Goal: Information Seeking & Learning: Check status

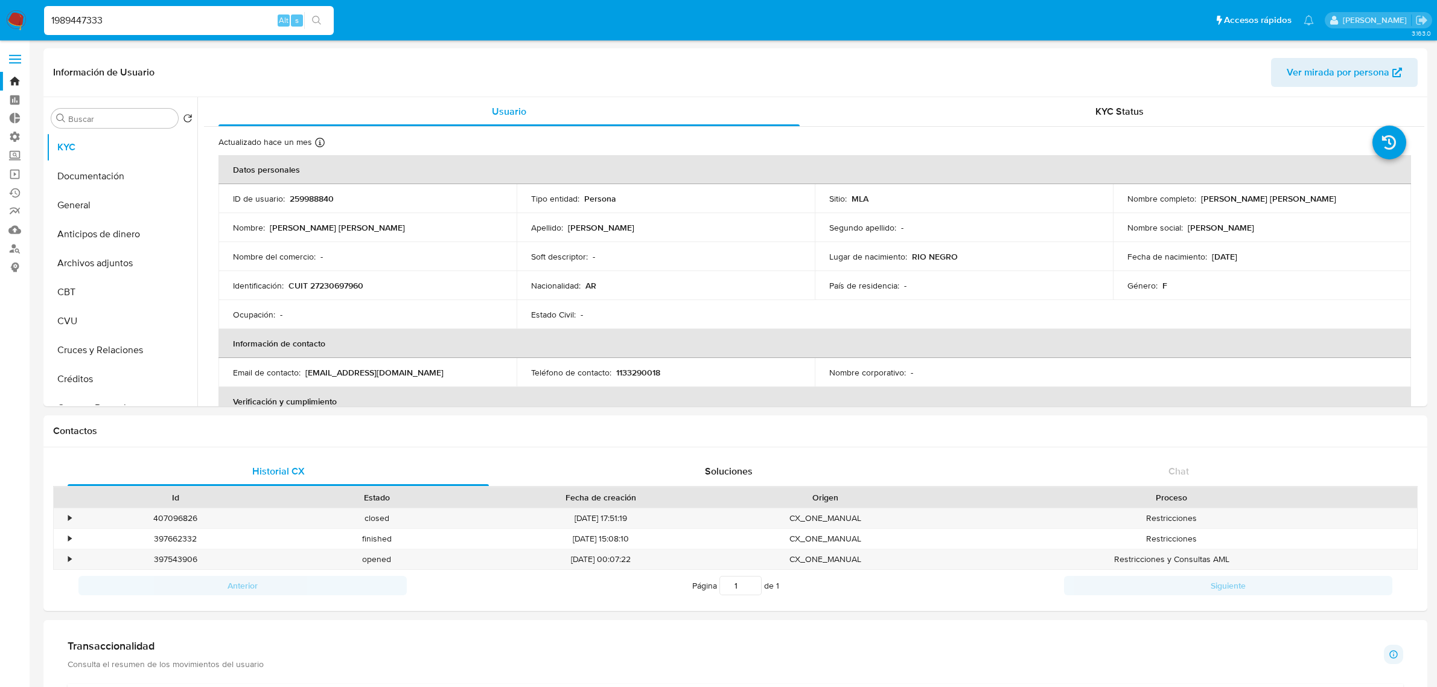
select select "10"
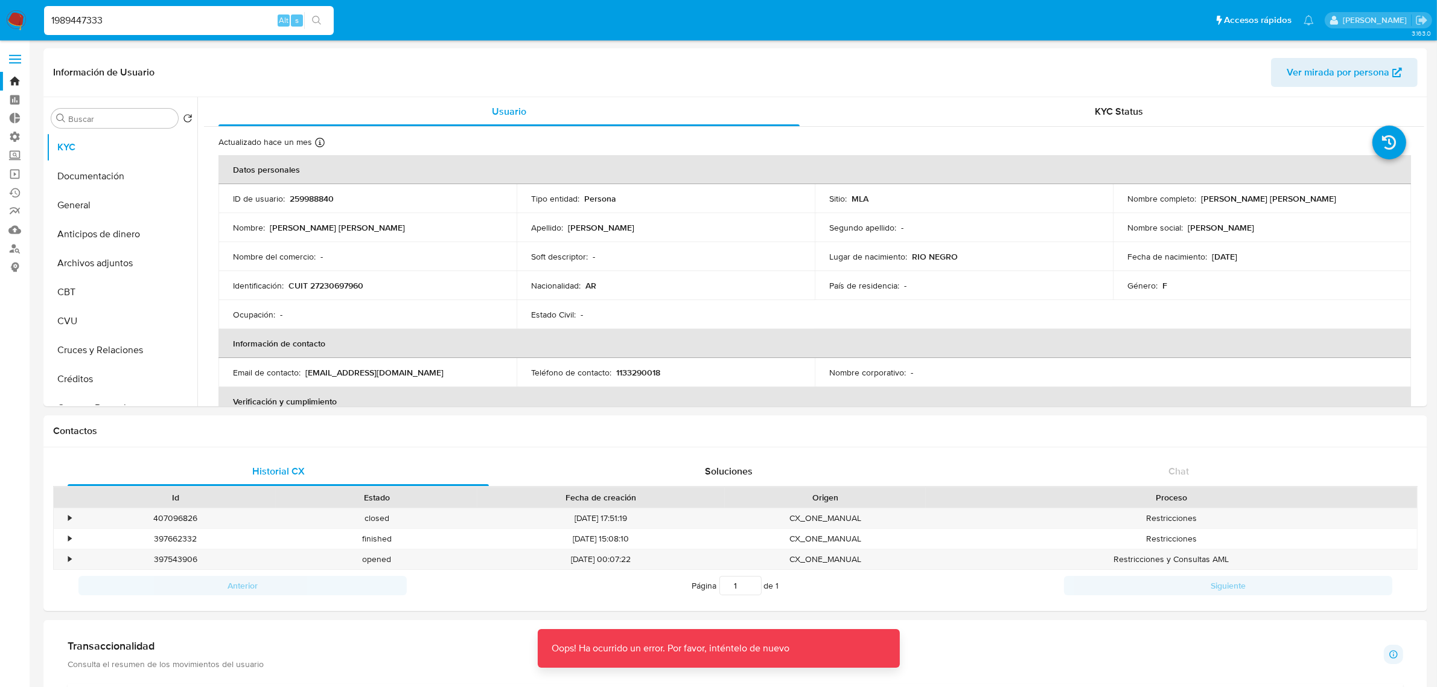
click at [145, 20] on input "1989447333" at bounding box center [189, 21] width 290 height 16
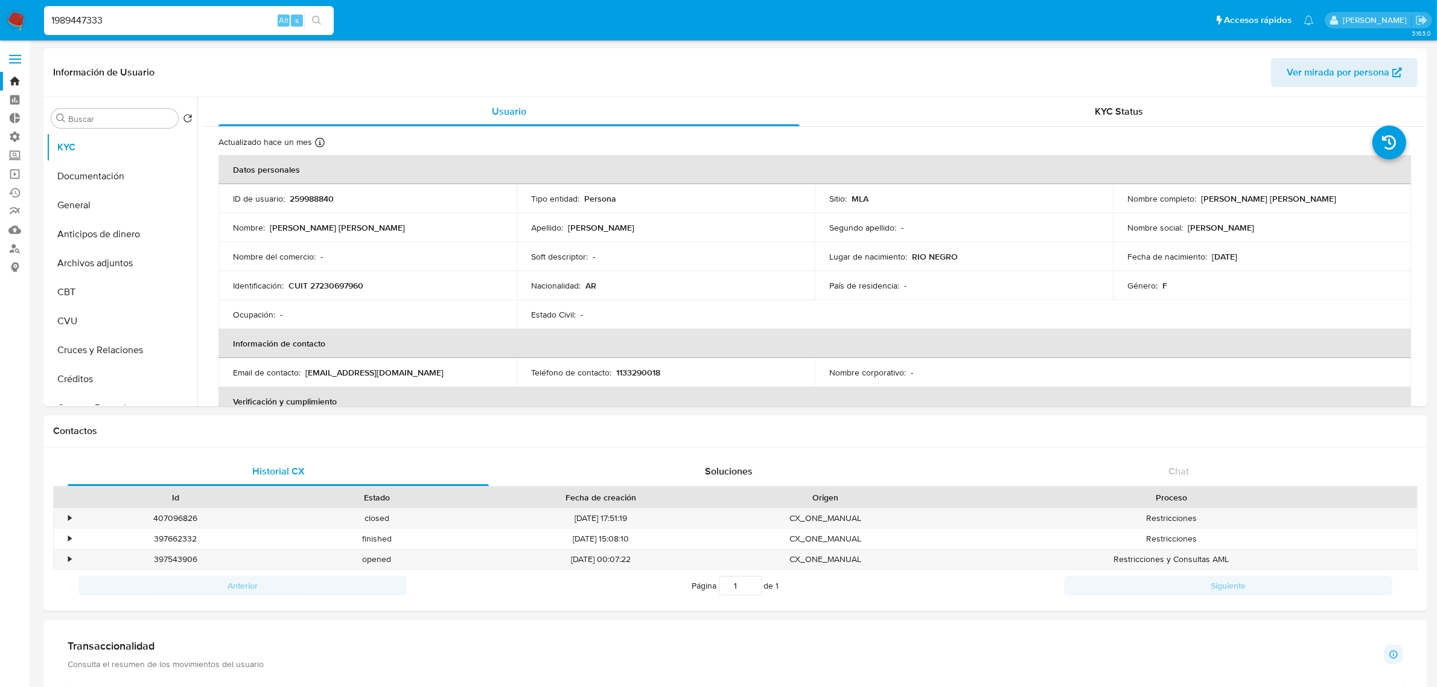
type input "1989447333"
click at [131, 18] on input "1989447333" at bounding box center [189, 21] width 290 height 16
select select "10"
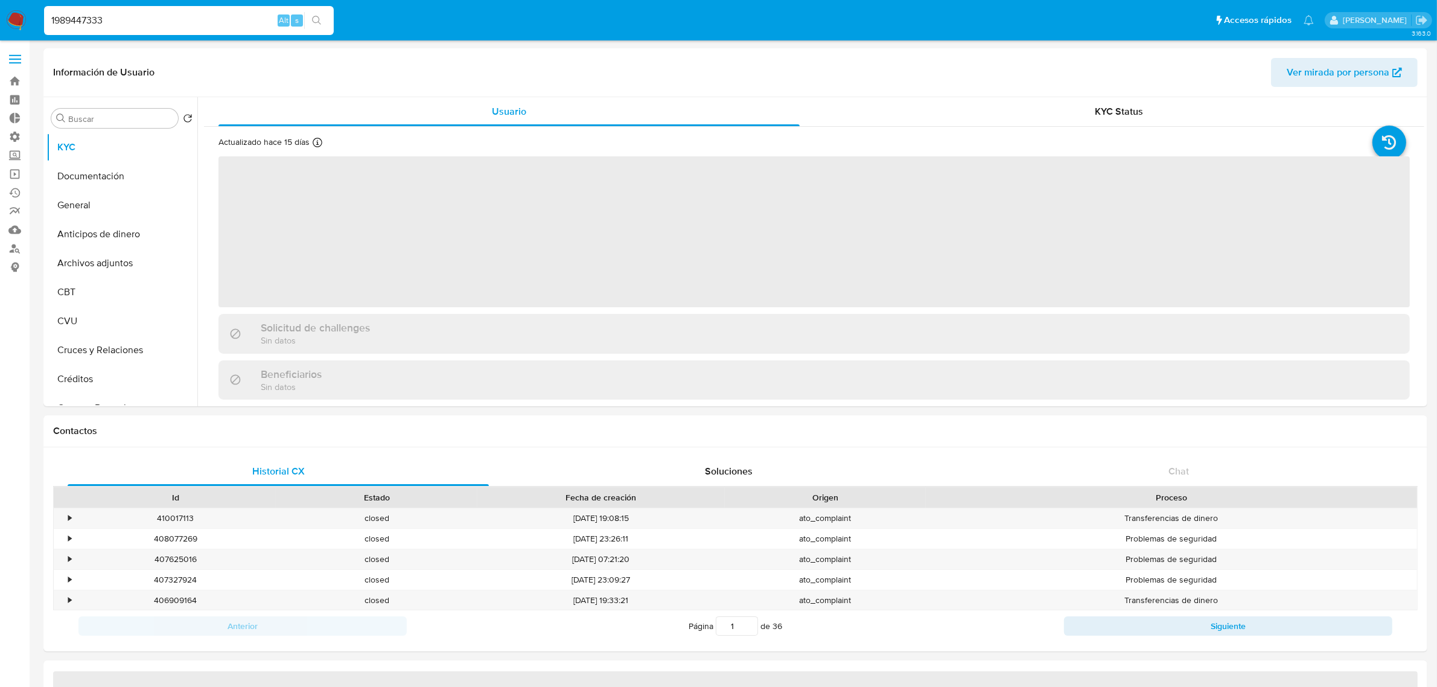
select select "10"
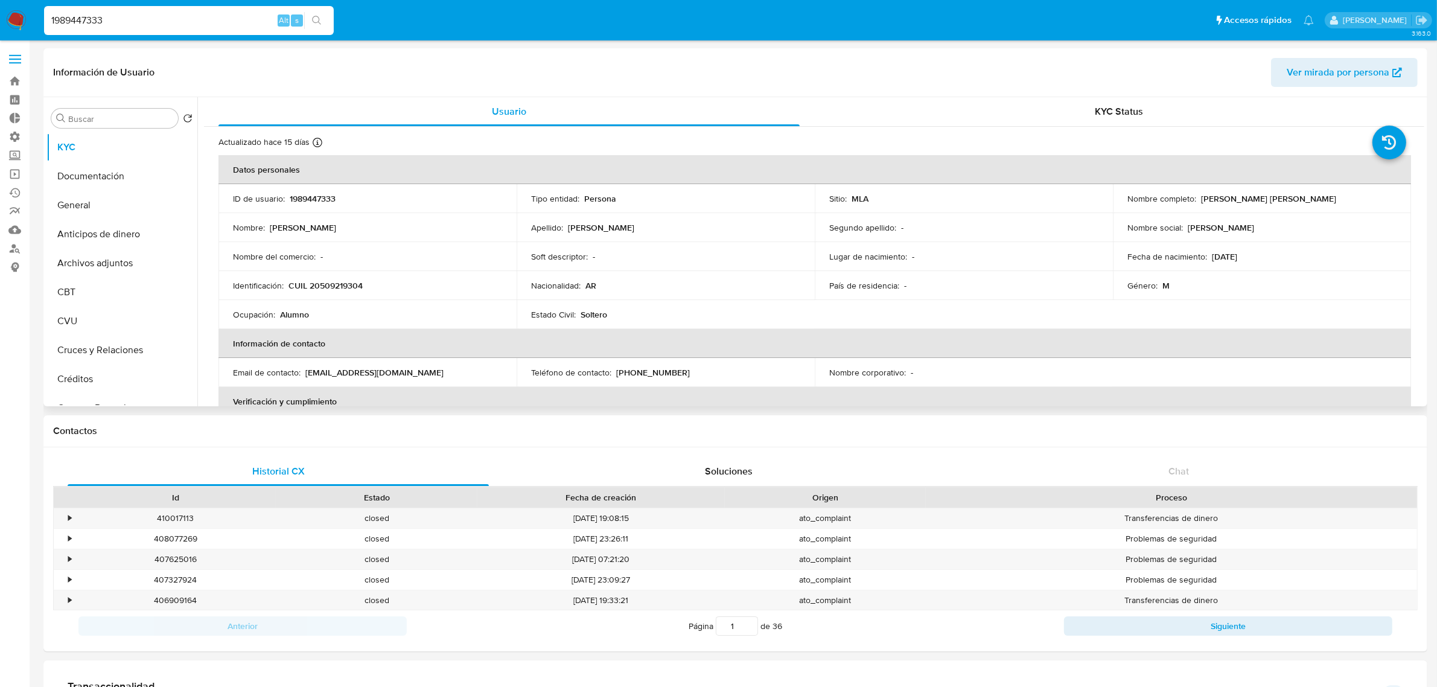
scroll to position [75, 0]
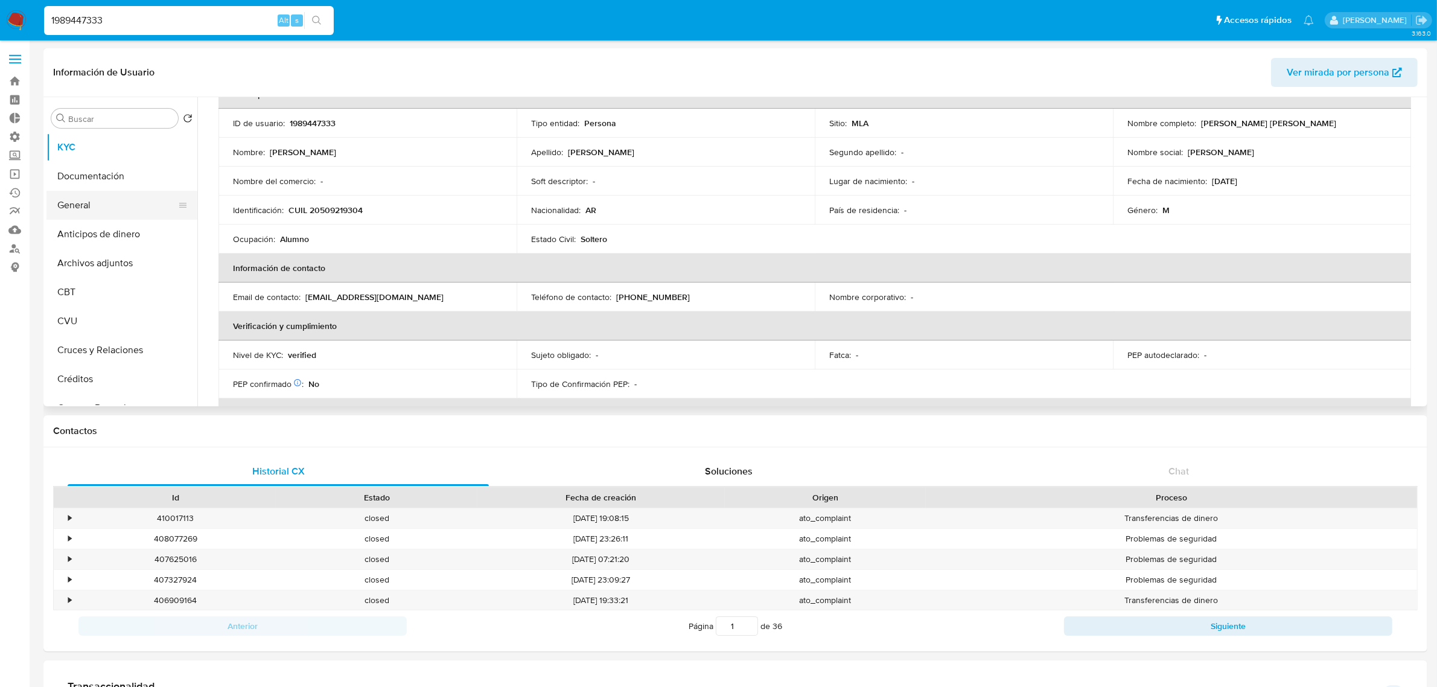
click at [112, 196] on button "General" at bounding box center [116, 205] width 141 height 29
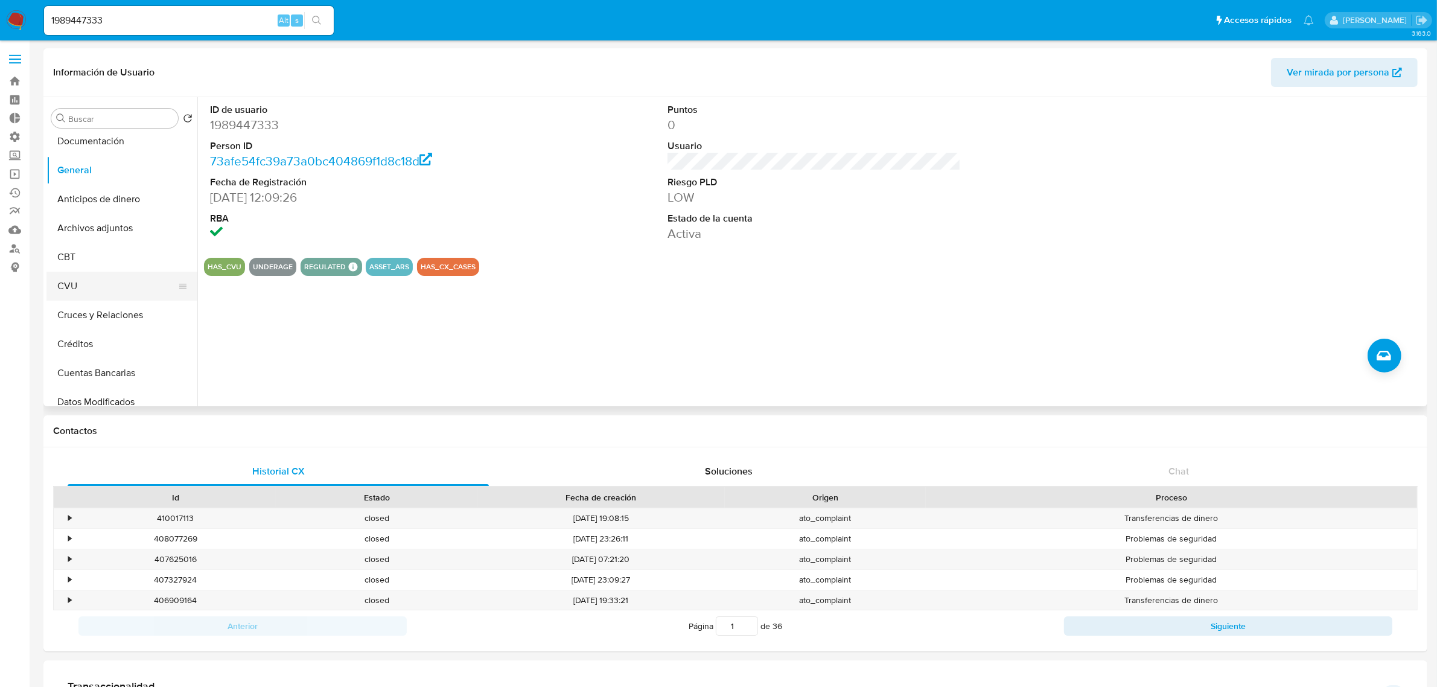
scroll to position [0, 0]
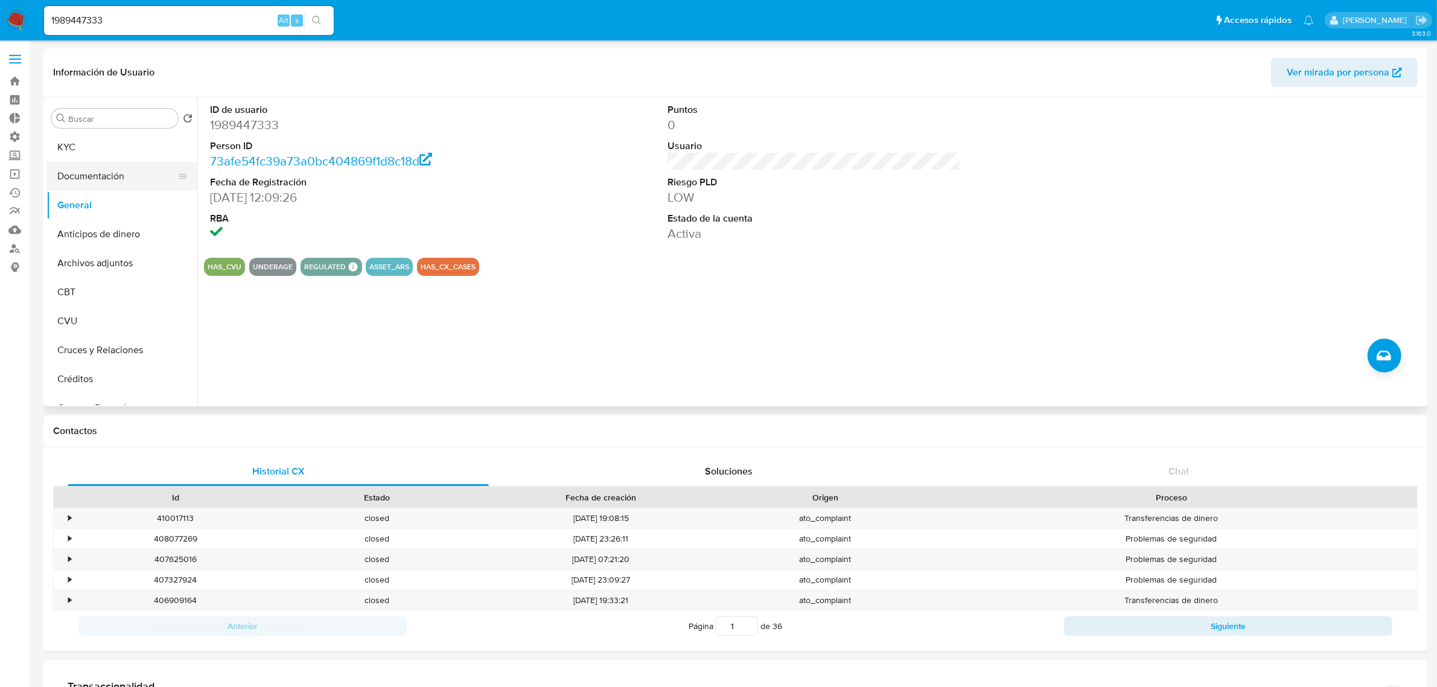
click at [116, 173] on button "Documentación" at bounding box center [116, 176] width 141 height 29
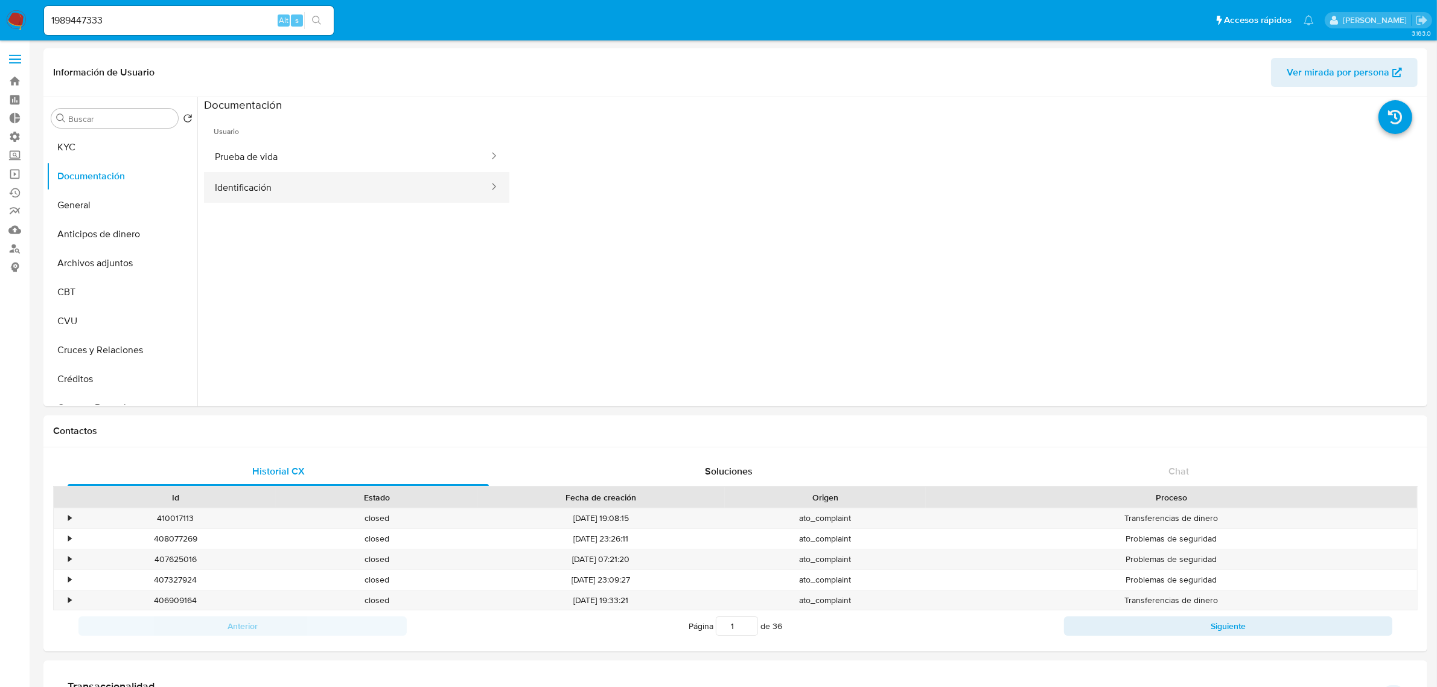
click at [373, 184] on button "Identificación" at bounding box center [347, 187] width 286 height 31
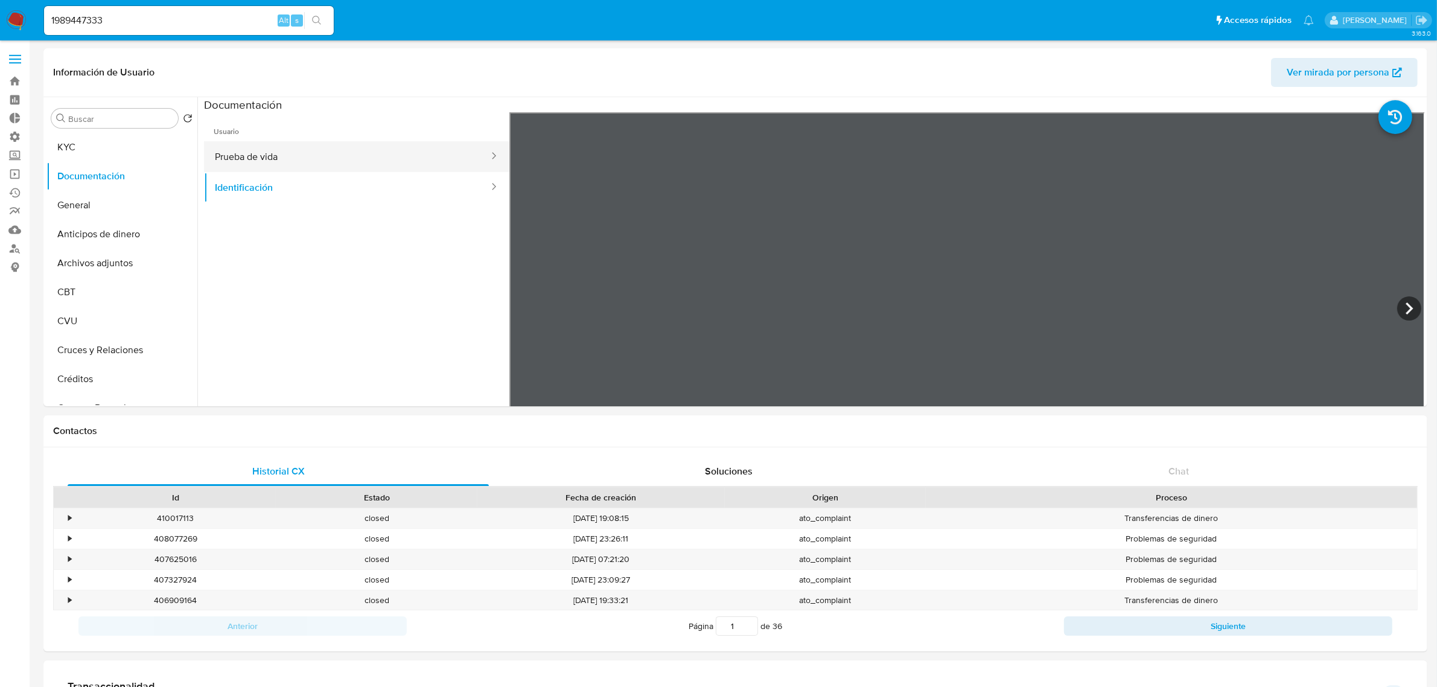
click at [353, 153] on button "Prueba de vida" at bounding box center [347, 156] width 286 height 31
click at [139, 126] on div "Buscar" at bounding box center [114, 118] width 127 height 19
click at [145, 122] on input "Buscar" at bounding box center [120, 118] width 105 height 11
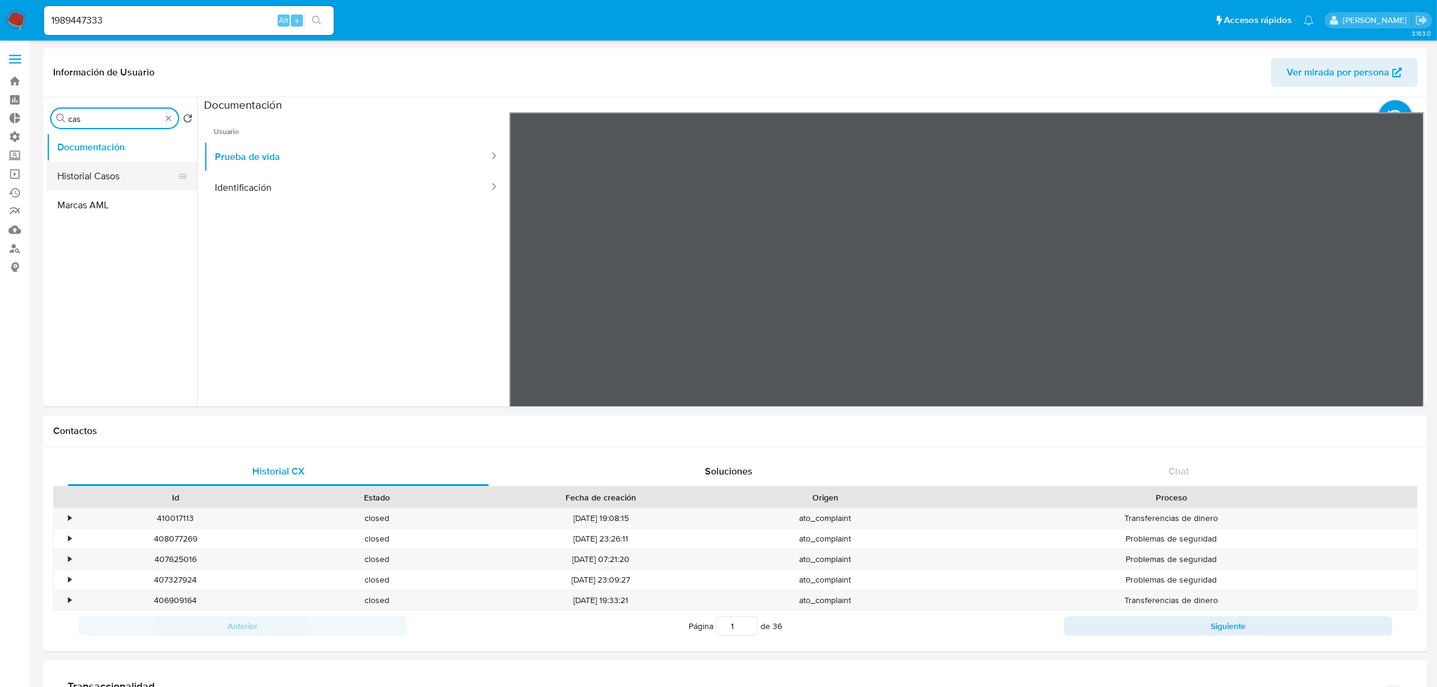
type input "cas"
click at [133, 170] on button "Historial Casos" at bounding box center [116, 176] width 141 height 29
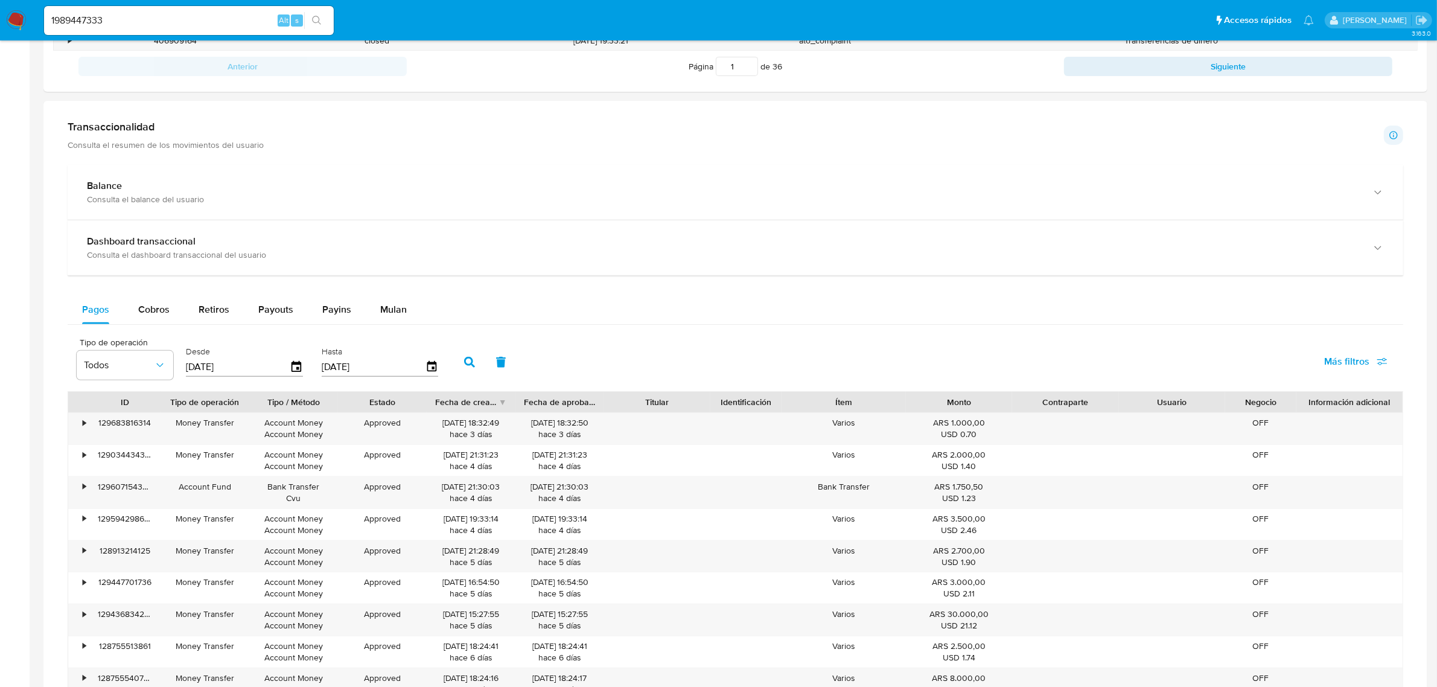
scroll to position [604, 0]
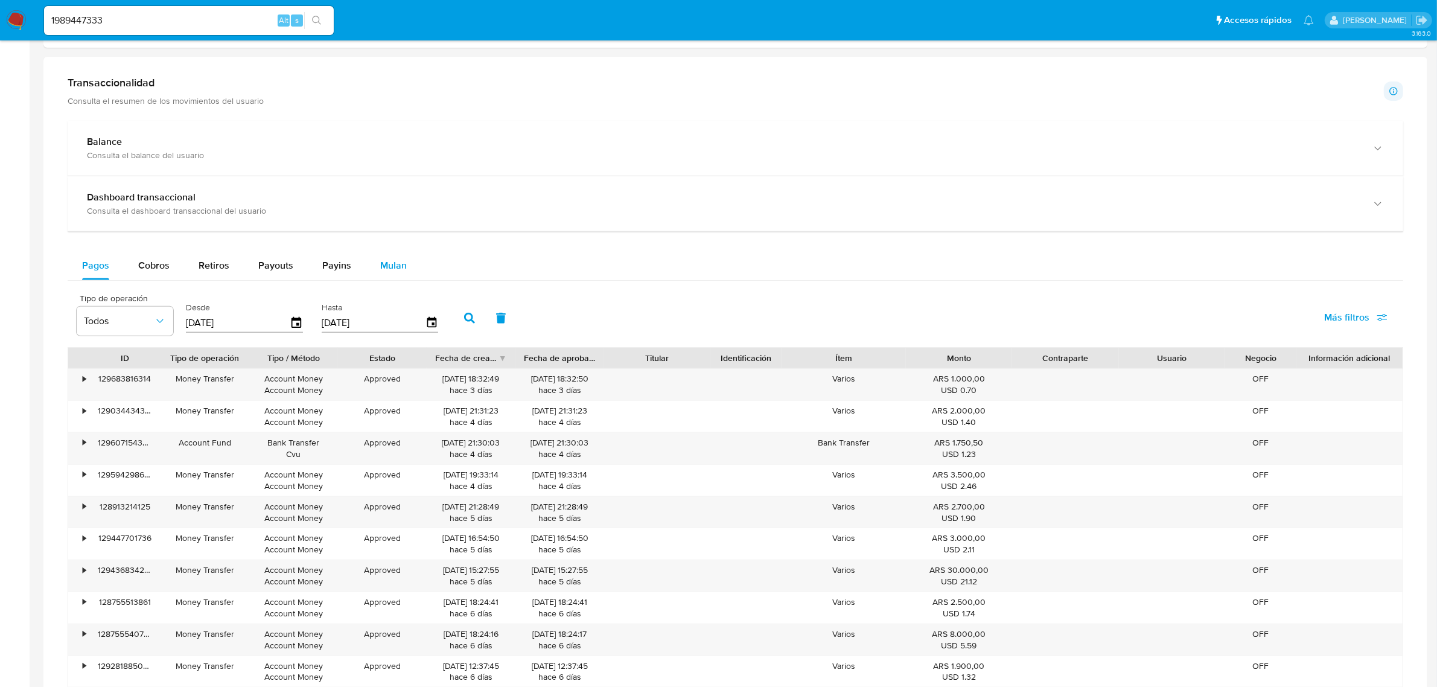
click at [400, 272] on span "Mulan" at bounding box center [393, 265] width 27 height 14
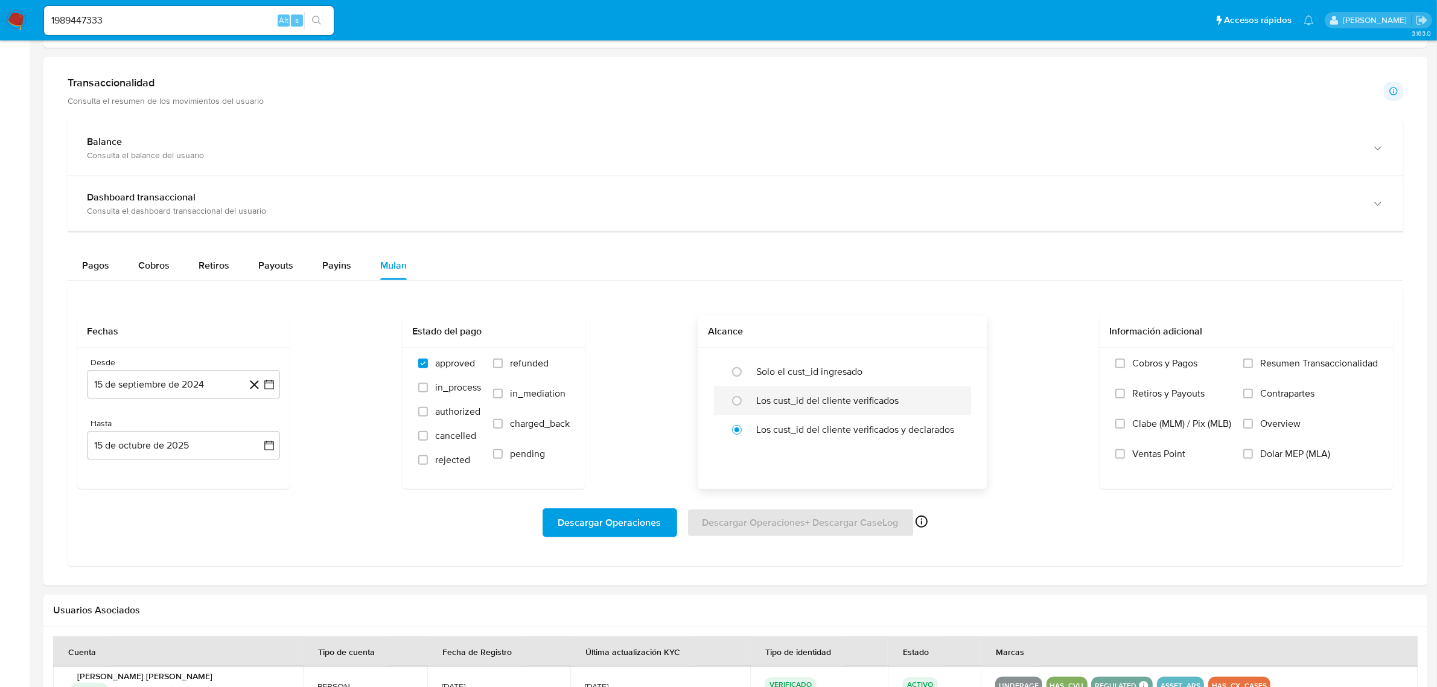
click at [762, 403] on label "Los cust_id del cliente verificados" at bounding box center [827, 401] width 142 height 12
click at [747, 403] on input "radio" at bounding box center [736, 400] width 19 height 19
radio input "true"
click at [634, 527] on span "Descargar Operaciones" at bounding box center [609, 523] width 103 height 27
